Goal: Check status

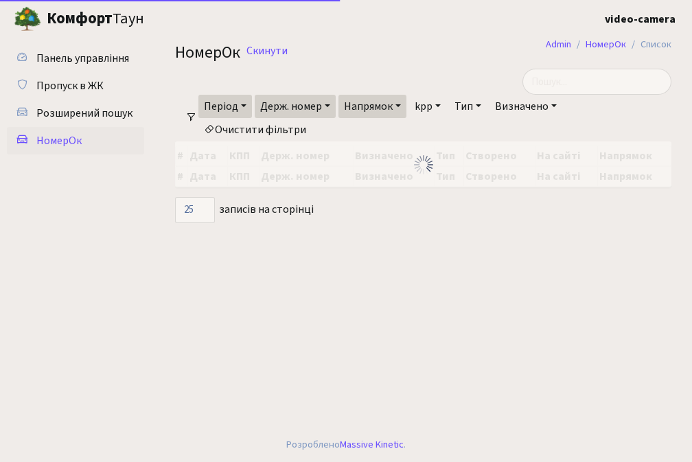
select select "25"
click at [560, 74] on input "search" at bounding box center [597, 82] width 149 height 26
click at [270, 51] on link "Скинути" at bounding box center [267, 51] width 41 height 13
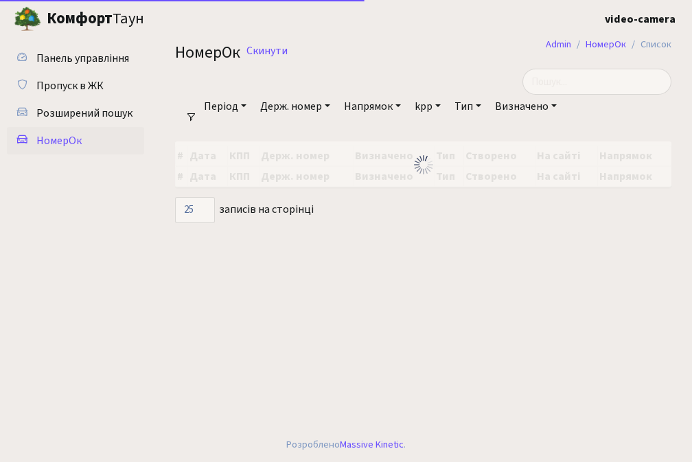
select select "25"
click at [60, 139] on span "НомерОк" at bounding box center [58, 140] width 45 height 15
select select "25"
click at [581, 83] on input "search" at bounding box center [597, 82] width 149 height 26
type input "3649"
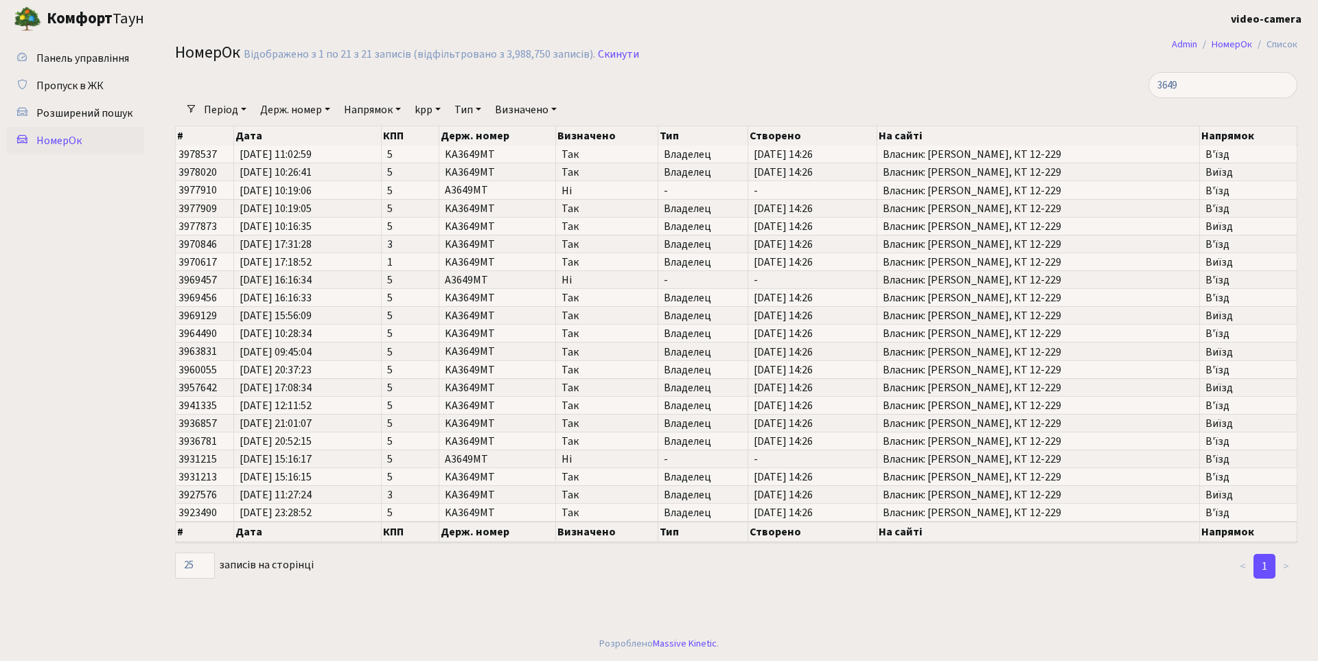
click at [225, 111] on link "Період" at bounding box center [225, 109] width 54 height 23
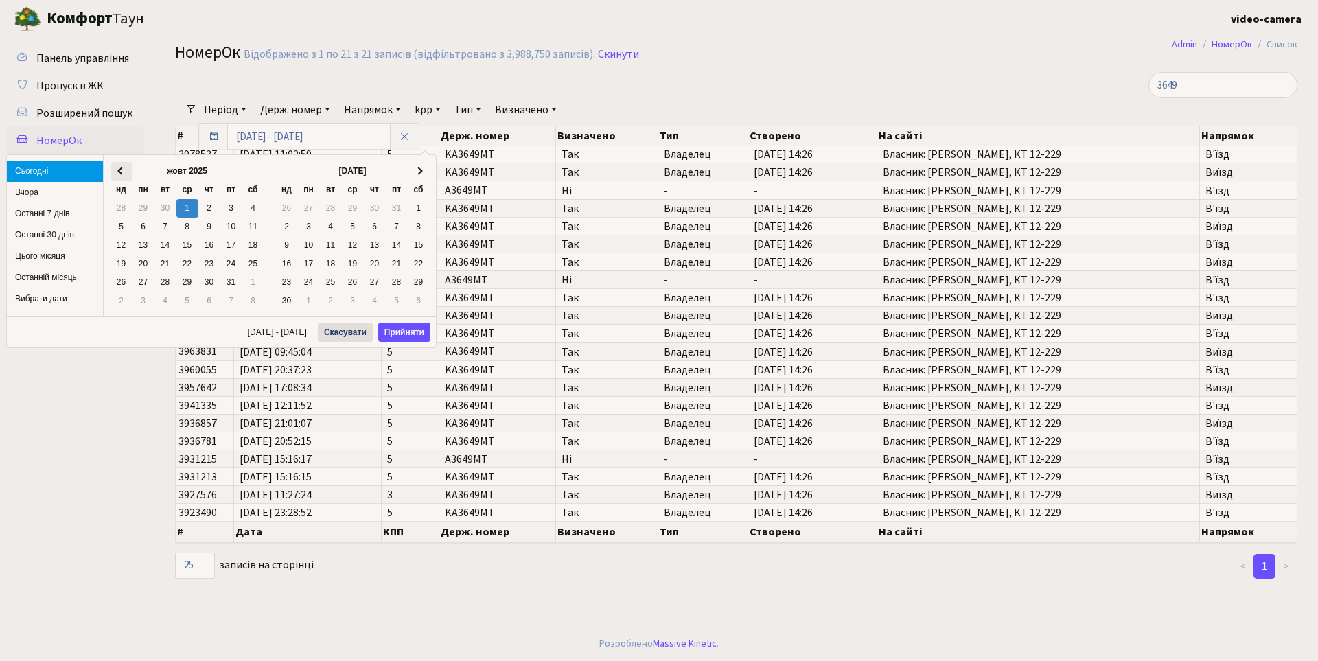
click at [117, 168] on th at bounding box center [122, 171] width 22 height 19
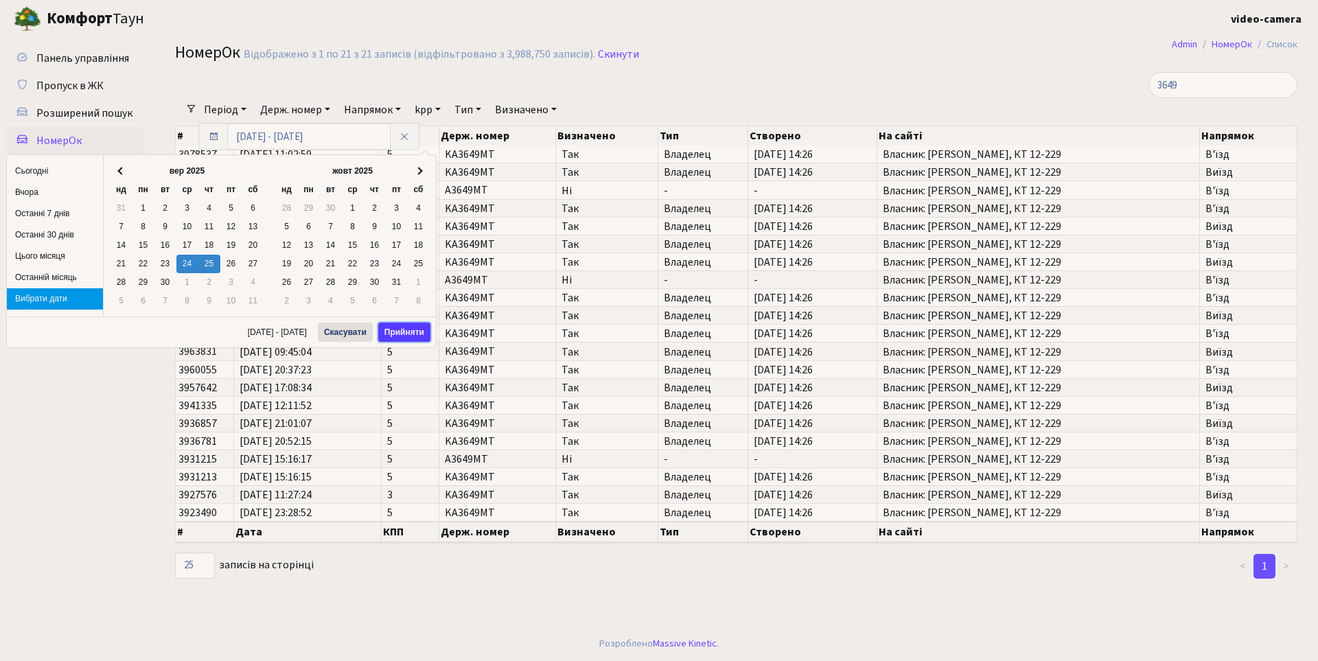
click at [394, 331] on button "Прийняти" at bounding box center [404, 332] width 52 height 19
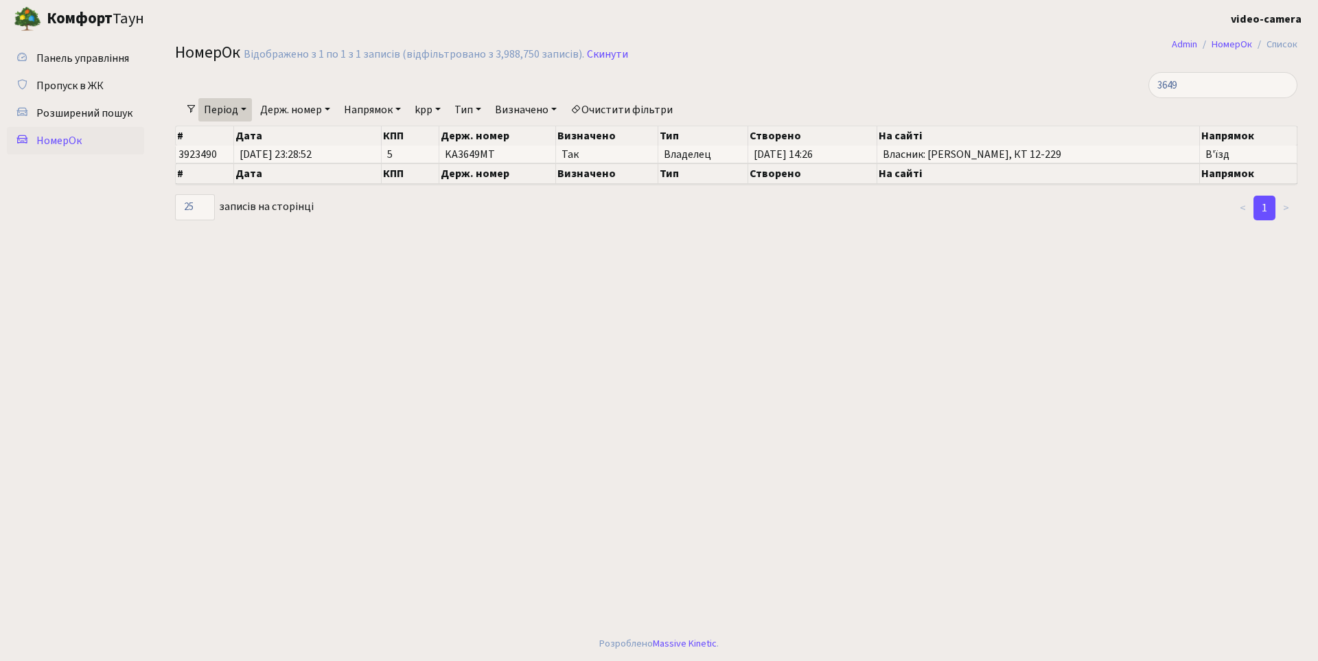
click at [216, 108] on link "Період" at bounding box center [225, 109] width 54 height 23
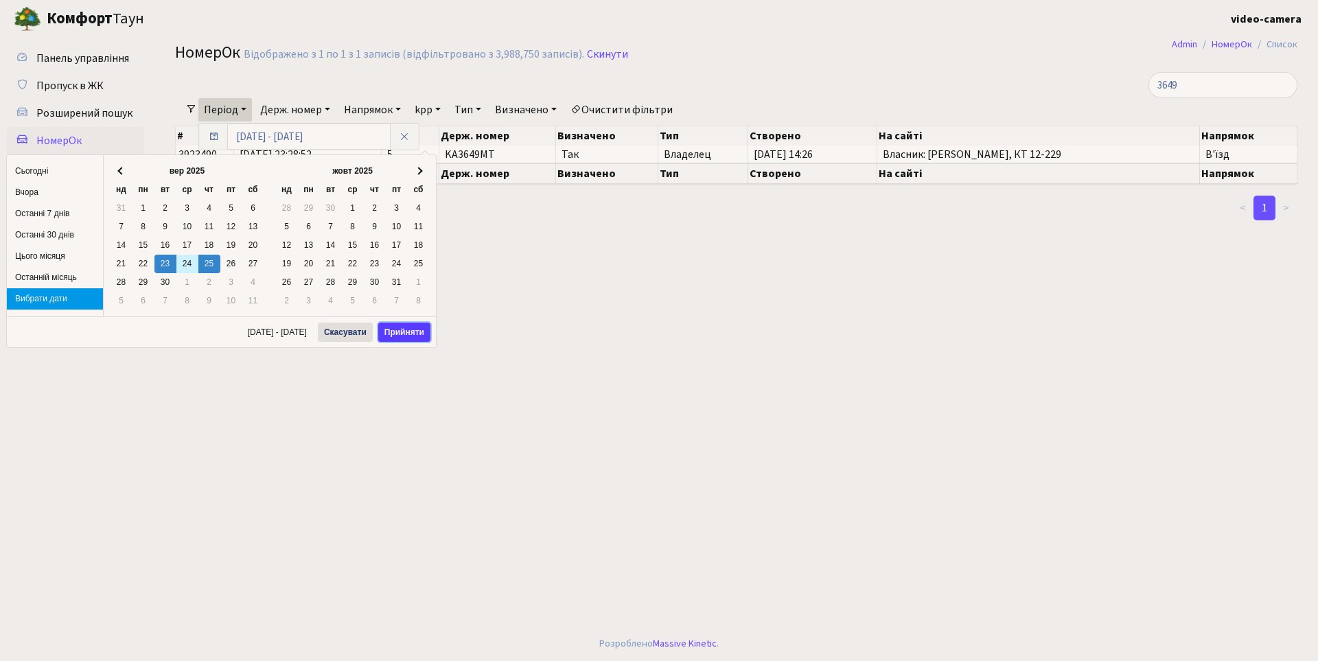
click at [413, 331] on button "Прийняти" at bounding box center [404, 332] width 52 height 19
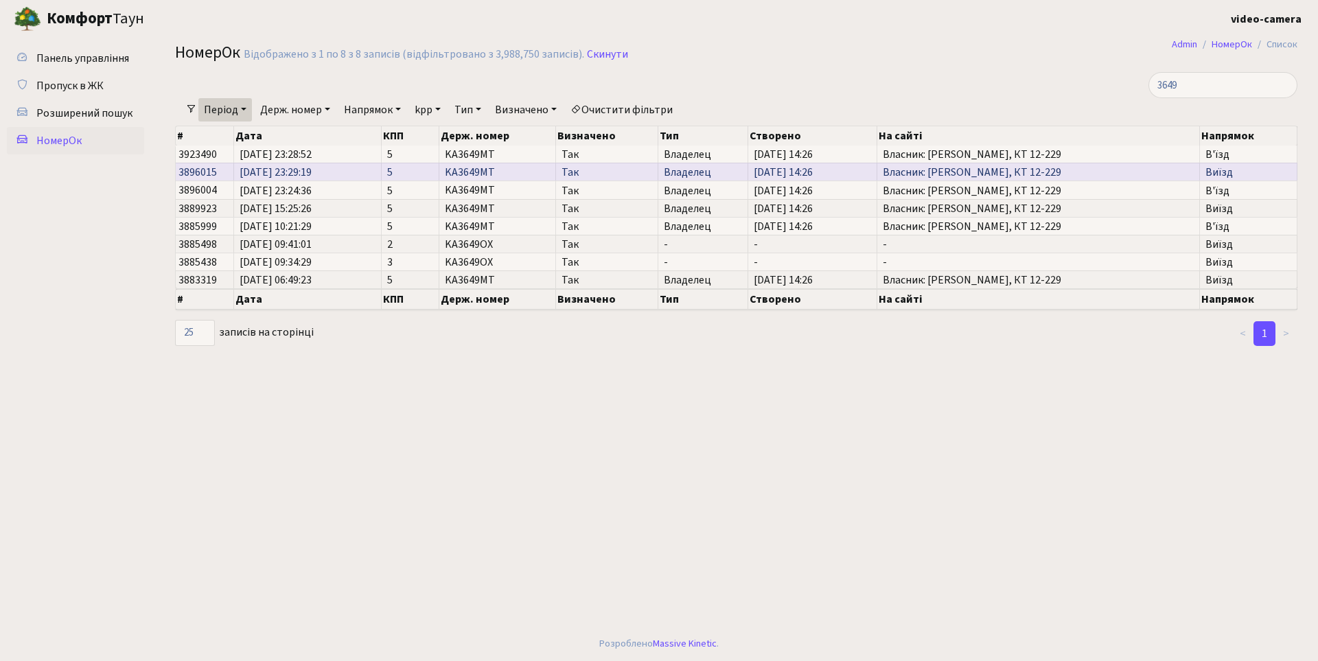
drag, startPoint x: 259, startPoint y: 173, endPoint x: 286, endPoint y: 172, distance: 26.8
click at [286, 172] on span "23.09.2025 23:29:19" at bounding box center [307, 172] width 135 height 11
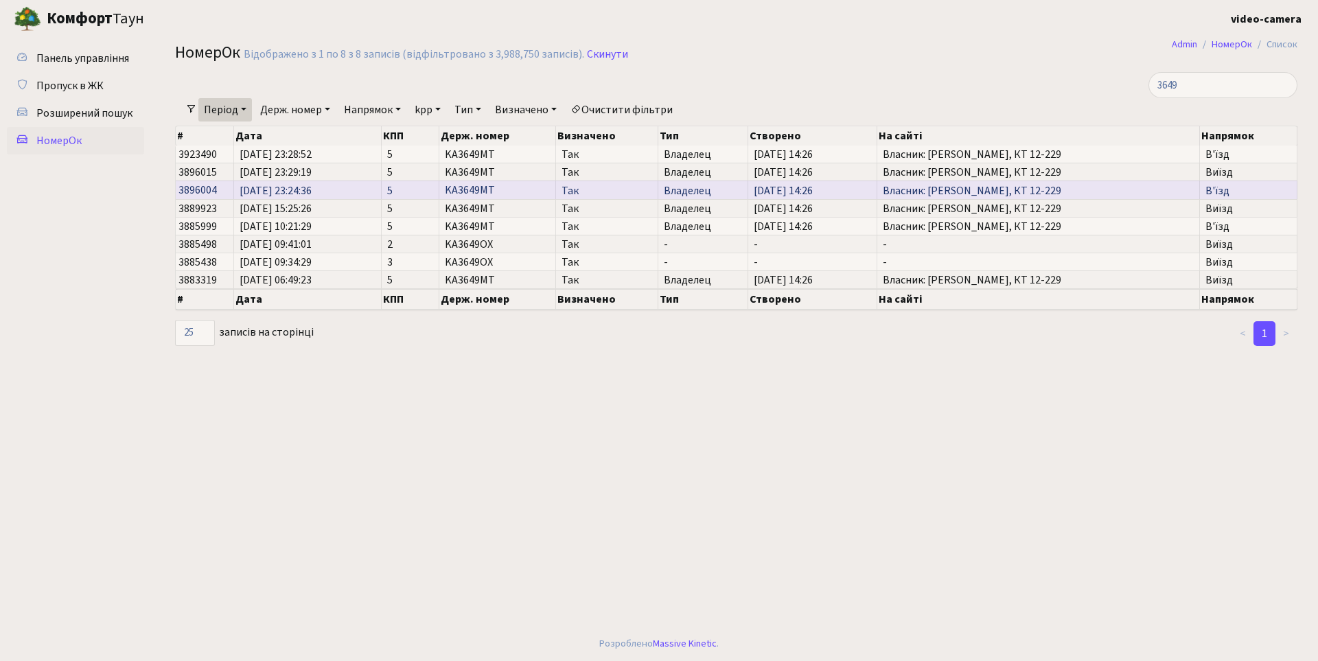
drag, startPoint x: 282, startPoint y: 190, endPoint x: 326, endPoint y: 192, distance: 44.0
click at [326, 192] on span "23.09.2025 23:24:36" at bounding box center [307, 190] width 135 height 11
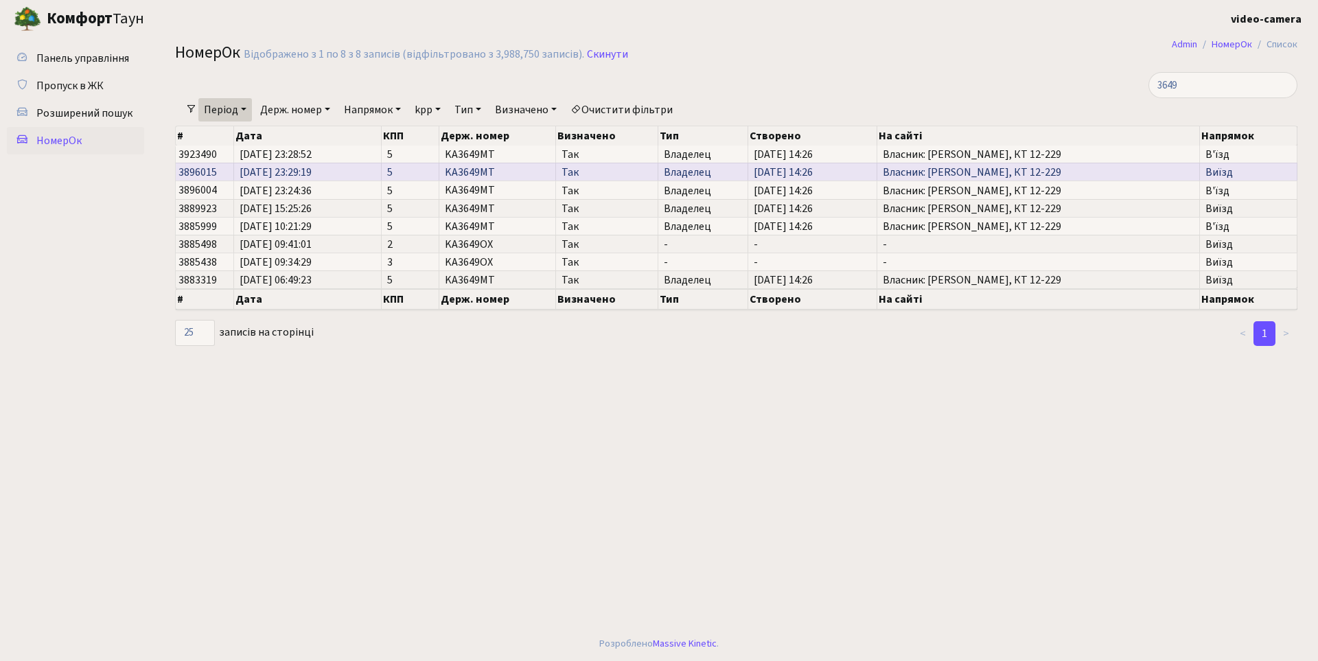
drag, startPoint x: 288, startPoint y: 172, endPoint x: 323, endPoint y: 174, distance: 35.8
click at [323, 174] on span "23.09.2025 23:29:19" at bounding box center [307, 172] width 135 height 11
